Goal: Communication & Community: Answer question/provide support

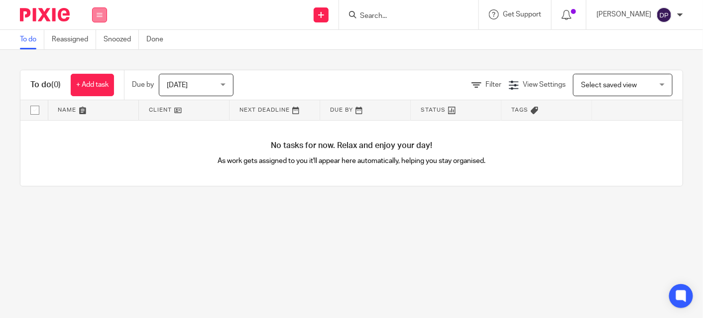
click at [102, 16] on icon at bounding box center [100, 15] width 6 height 6
click at [98, 77] on link "Clients" at bounding box center [97, 75] width 22 height 7
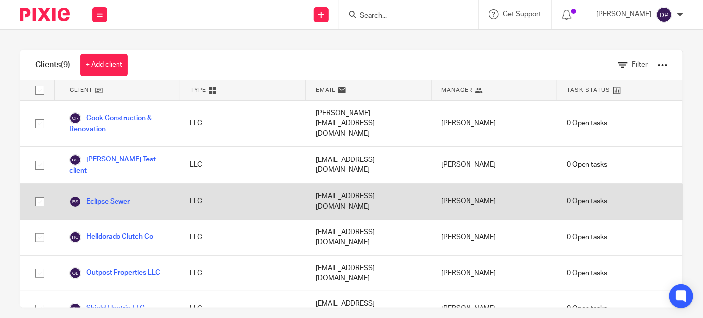
click at [106, 196] on link "Eclipse Sewer" at bounding box center [99, 202] width 61 height 12
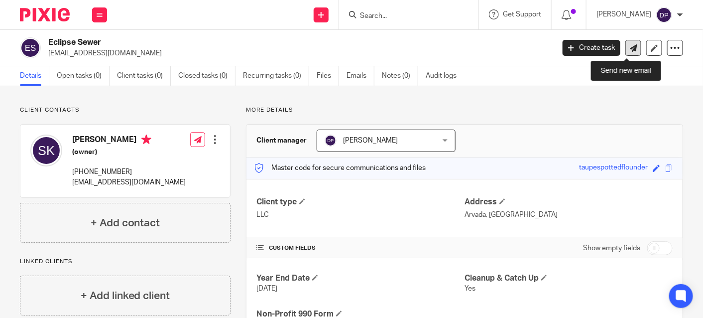
click at [632, 47] on link at bounding box center [633, 48] width 16 height 16
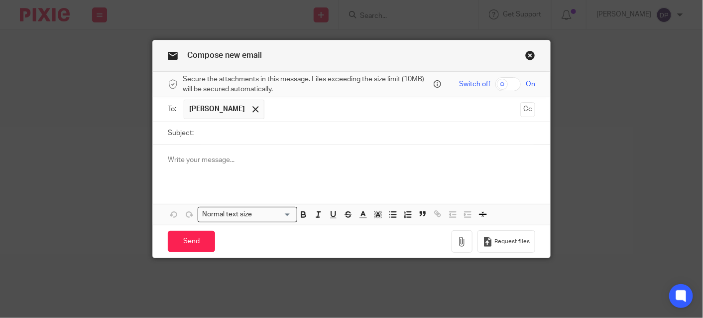
click at [178, 134] on label "Subject:" at bounding box center [181, 133] width 26 height 10
click at [199, 134] on input "Subject:" at bounding box center [367, 133] width 337 height 22
type input "Bookkeeping Update"
click at [168, 161] on p at bounding box center [351, 160] width 367 height 10
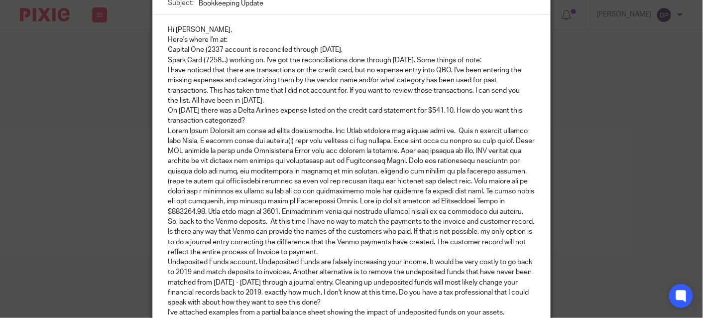
scroll to position [80, 0]
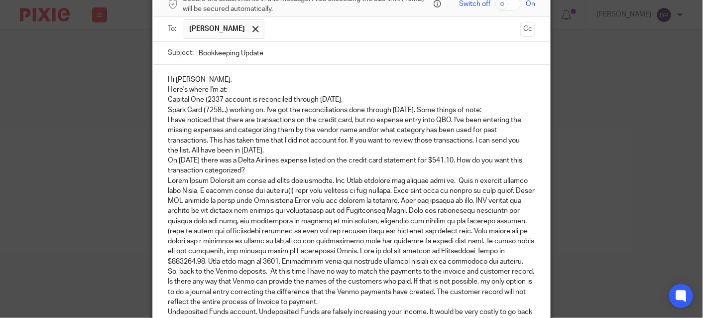
click at [213, 79] on p "Hi Sandy," at bounding box center [351, 80] width 367 height 10
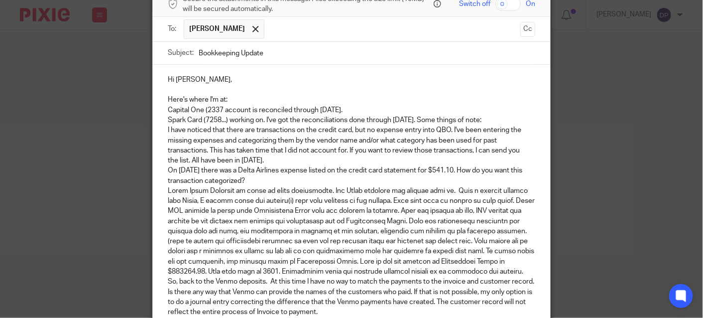
click at [364, 105] on p "Capital One (2337 account is reconciled through Dec 31, 2024." at bounding box center [351, 110] width 367 height 10
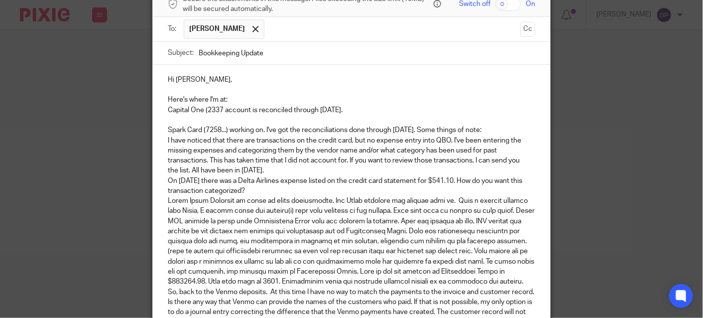
click at [267, 166] on p "I have noticed that there are transactions on the credit card, but no expense e…" at bounding box center [351, 155] width 367 height 40
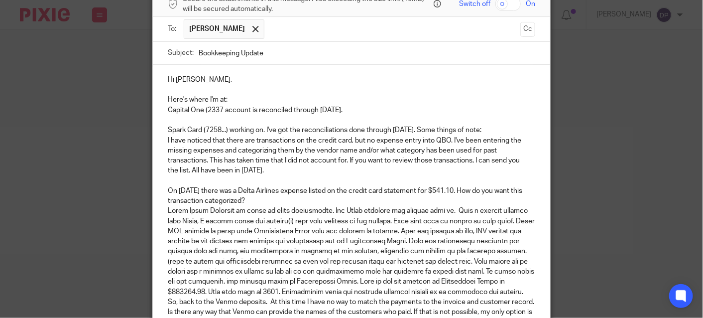
click at [279, 197] on p "On February 6, 2024 there was a Delta Airlines expense listed on the credit car…" at bounding box center [351, 196] width 367 height 20
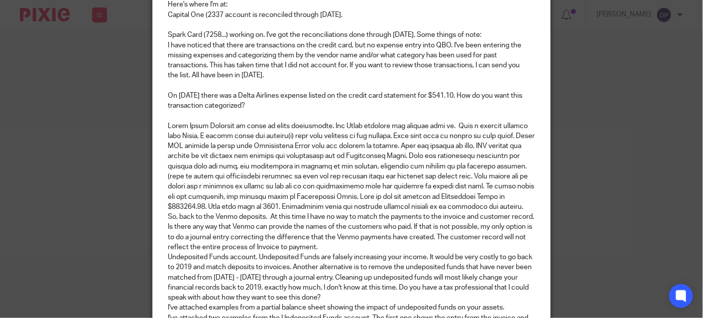
scroll to position [180, 0]
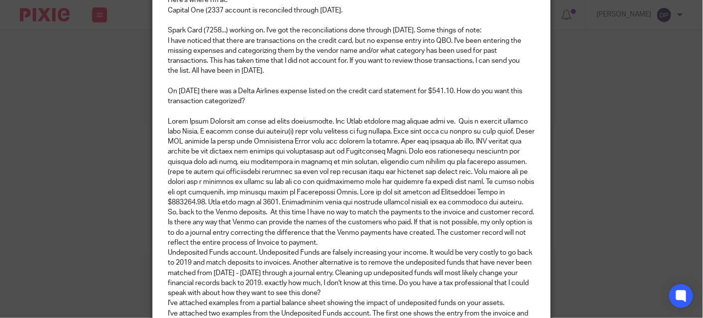
click at [230, 207] on p at bounding box center [351, 161] width 367 height 91
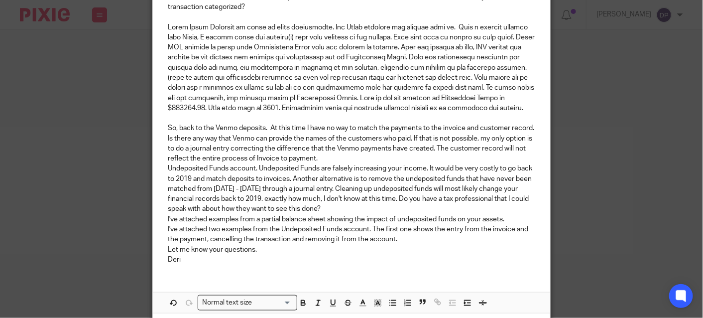
scroll to position [279, 0]
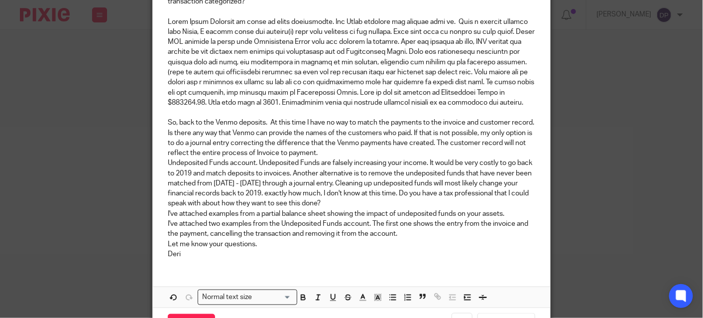
click at [360, 158] on p "So, back to the Venmo deposits. At this time I have no way to match the payment…" at bounding box center [351, 137] width 367 height 40
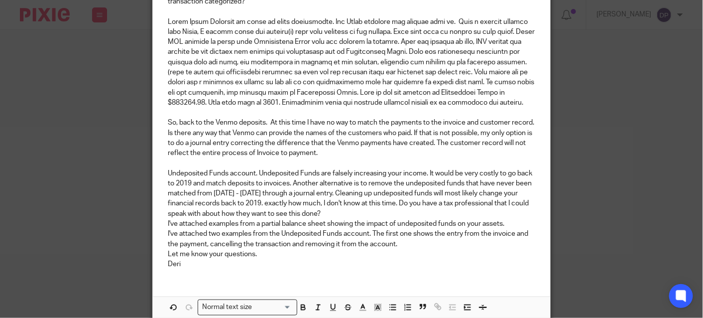
click at [324, 219] on p "Undeposited Funds account. Undeposited Funds are falsely increasing your income…" at bounding box center [351, 193] width 367 height 50
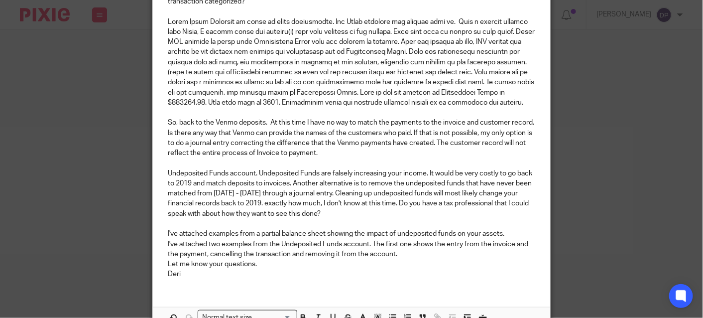
click at [404, 269] on p "Let me know your questions." at bounding box center [351, 264] width 367 height 10
click at [402, 259] on p "I've attached two examples from the Undeposited Funds account. The first one sh…" at bounding box center [351, 249] width 367 height 20
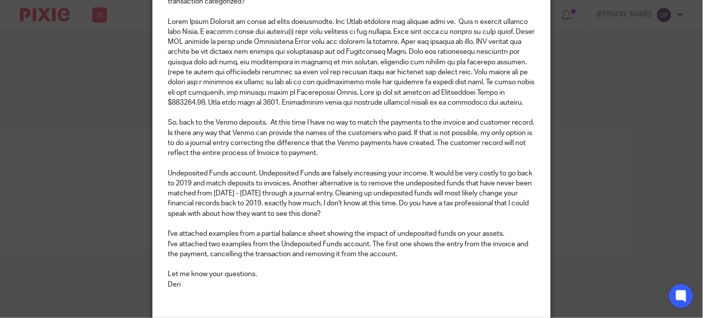
click at [289, 279] on p "Let me know your questions." at bounding box center [351, 274] width 367 height 10
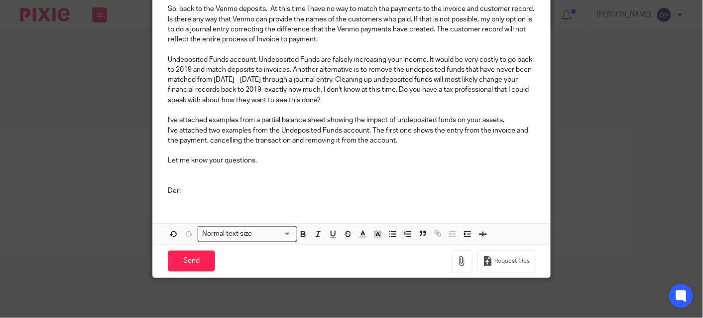
scroll to position [401, 0]
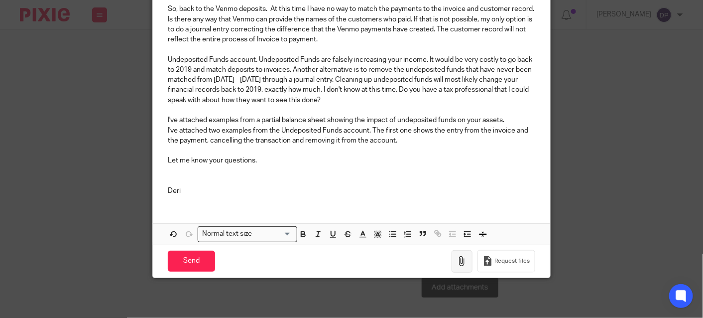
click at [462, 262] on icon "button" at bounding box center [462, 261] width 10 height 10
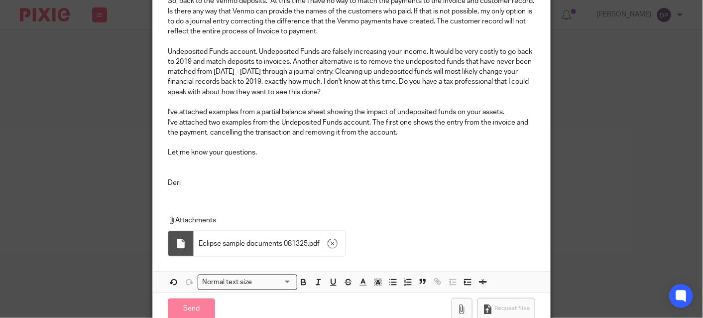
click at [263, 157] on p "Let me know your questions." at bounding box center [351, 152] width 367 height 10
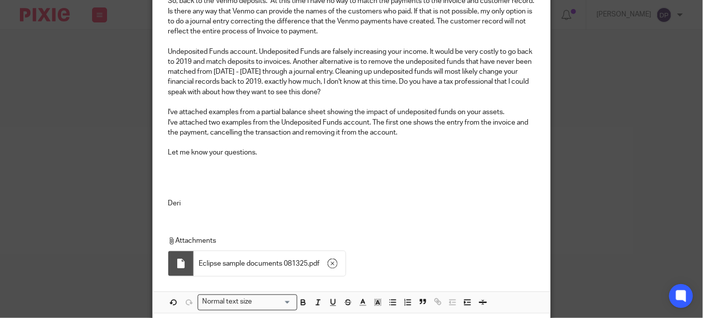
scroll to position [451, 0]
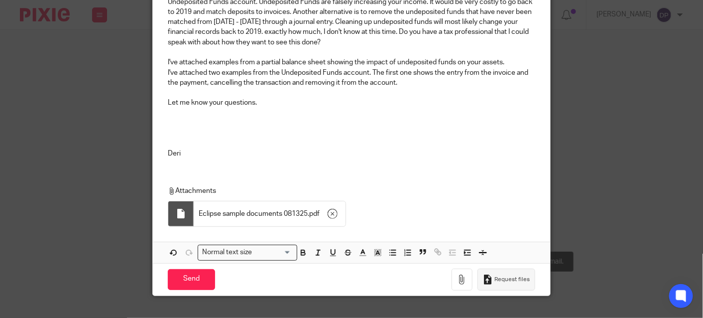
click at [483, 284] on icon "button" at bounding box center [488, 279] width 10 height 10
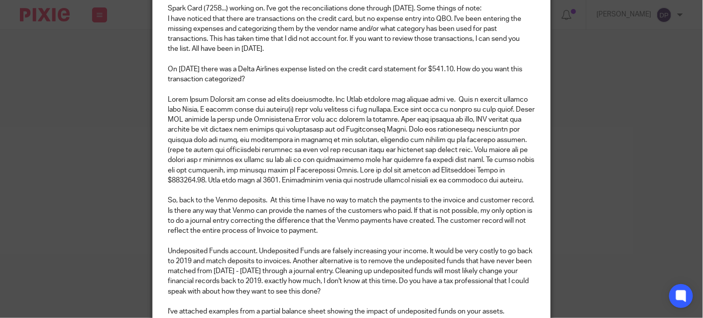
scroll to position [0, 0]
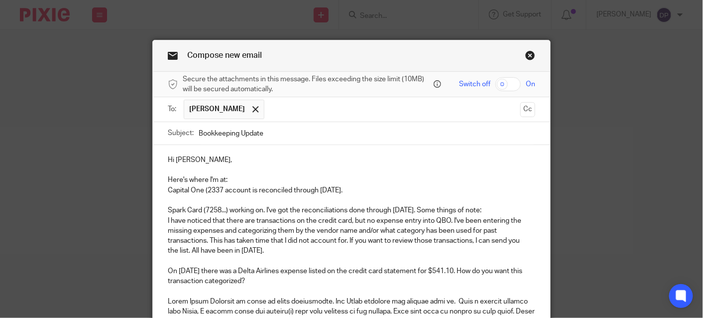
click at [531, 84] on span "On" at bounding box center [530, 84] width 9 height 10
click at [515, 85] on input "checkbox" at bounding box center [507, 84] width 25 height 14
checkbox input "true"
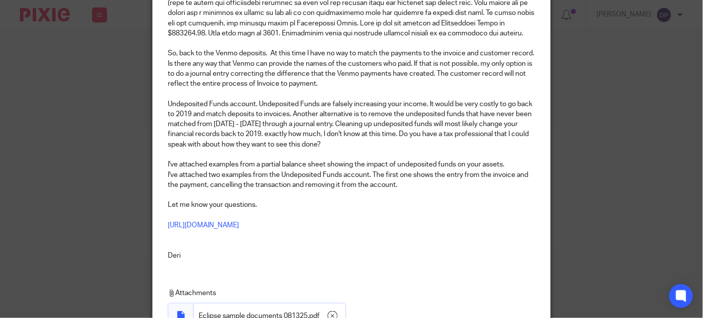
scroll to position [398, 0]
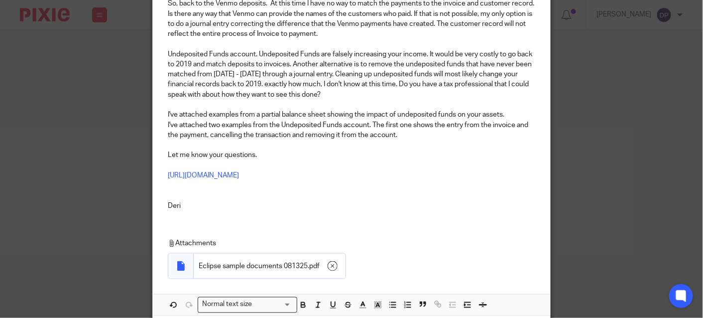
click at [406, 140] on p "I've attached two examples from the Undeposited Funds account. The first one sh…" at bounding box center [351, 130] width 367 height 20
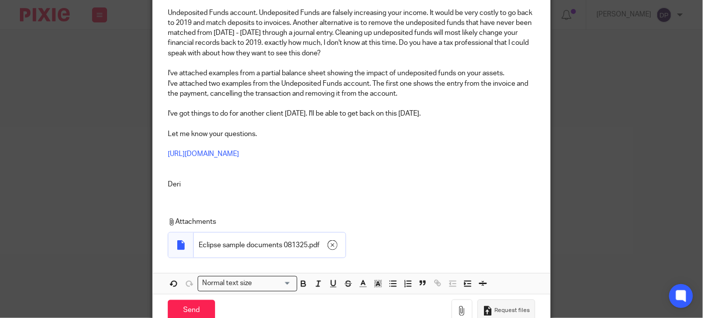
scroll to position [497, 0]
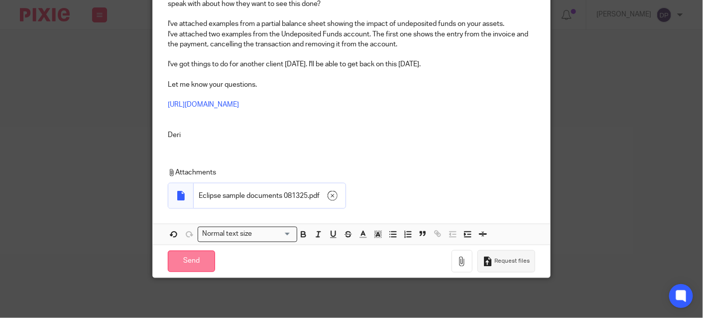
click at [193, 257] on input "Send" at bounding box center [191, 260] width 47 height 21
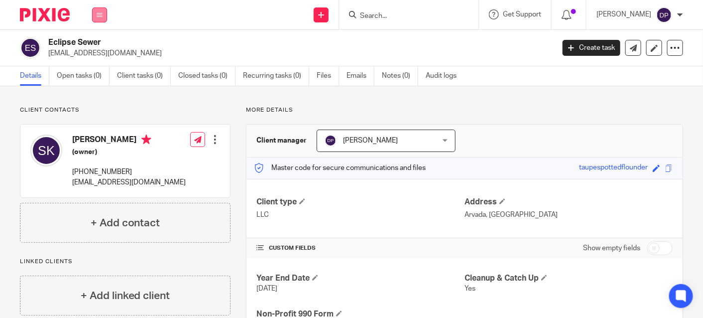
click at [100, 14] on icon at bounding box center [100, 15] width 6 height 6
click at [88, 75] on link "Clients" at bounding box center [97, 75] width 23 height 7
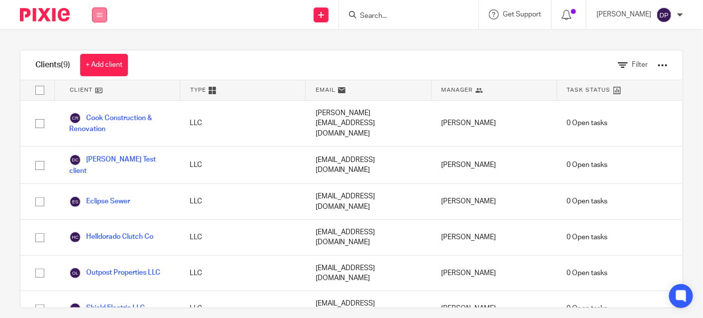
click at [101, 14] on icon at bounding box center [100, 15] width 6 height 6
click at [100, 45] on link "Work" at bounding box center [94, 46] width 16 height 7
